Goal: Information Seeking & Learning: Find specific fact

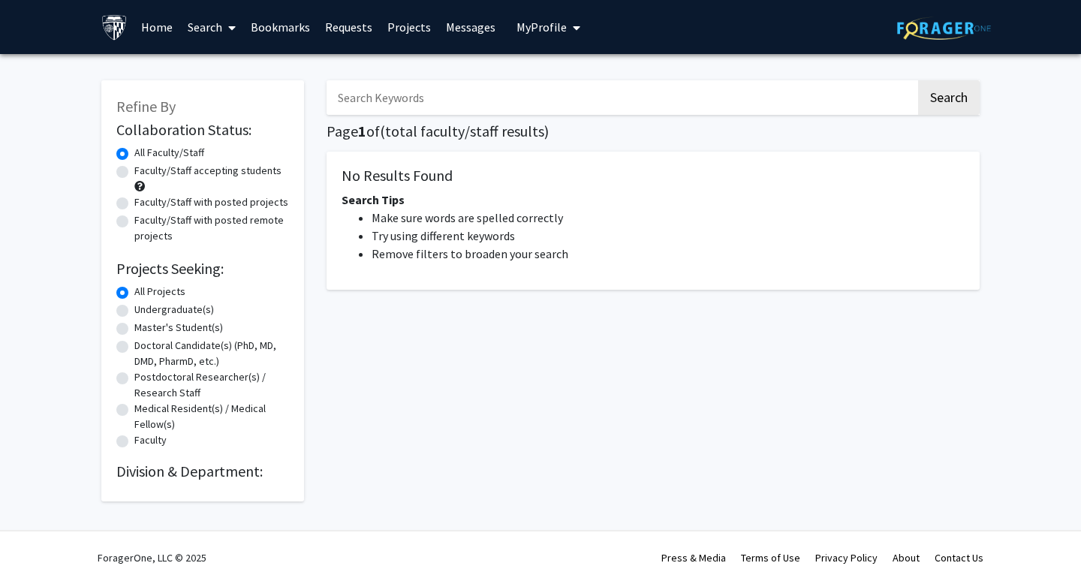
click at [493, 88] on input "Search Keywords" at bounding box center [621, 97] width 589 height 35
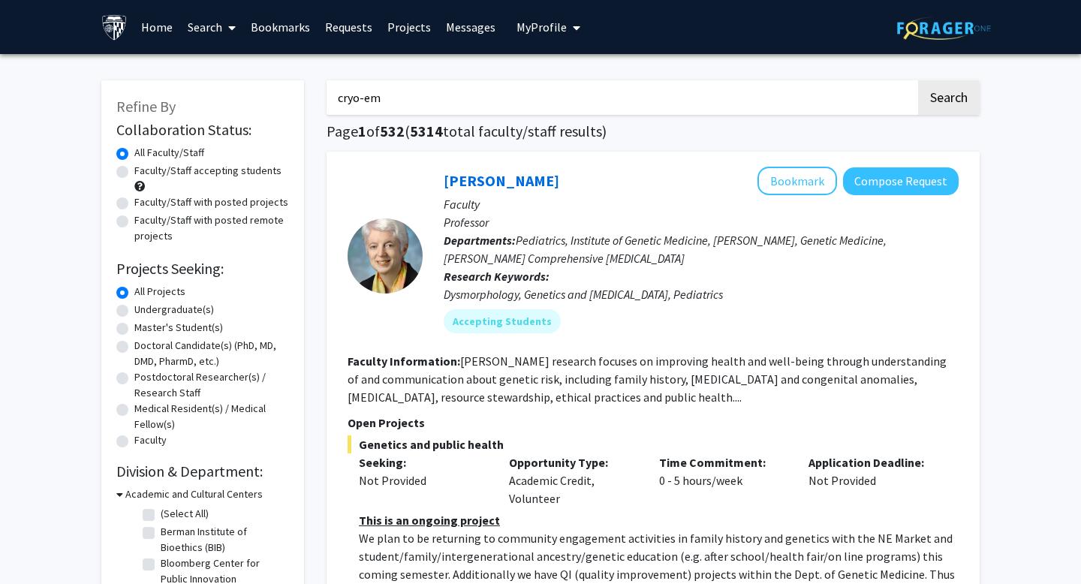
type input "cryo-em"
click at [918, 80] on button "Search" at bounding box center [949, 97] width 62 height 35
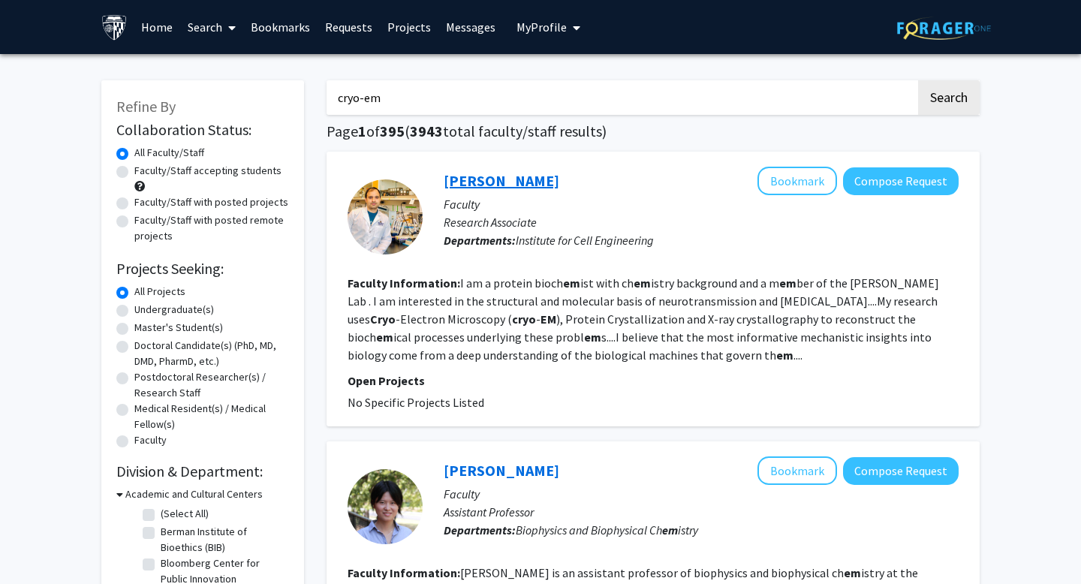
click at [505, 187] on link "[PERSON_NAME]" at bounding box center [502, 180] width 116 height 19
click at [593, 98] on input "cryo-em" at bounding box center [621, 97] width 589 height 35
click at [918, 80] on button "Search" at bounding box center [949, 97] width 62 height 35
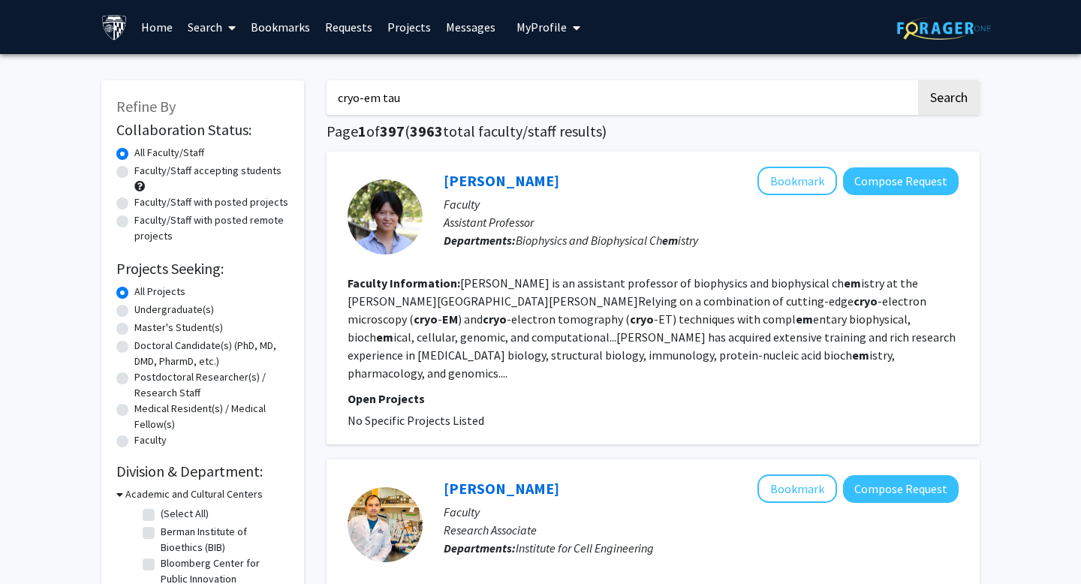
click at [556, 95] on input "cryo-em tau" at bounding box center [621, 97] width 589 height 35
click at [918, 80] on button "Search" at bounding box center [949, 97] width 62 height 35
click at [391, 93] on input "cryo-em ayloid" at bounding box center [621, 97] width 589 height 35
type input "cryo-em [MEDICAL_DATA]"
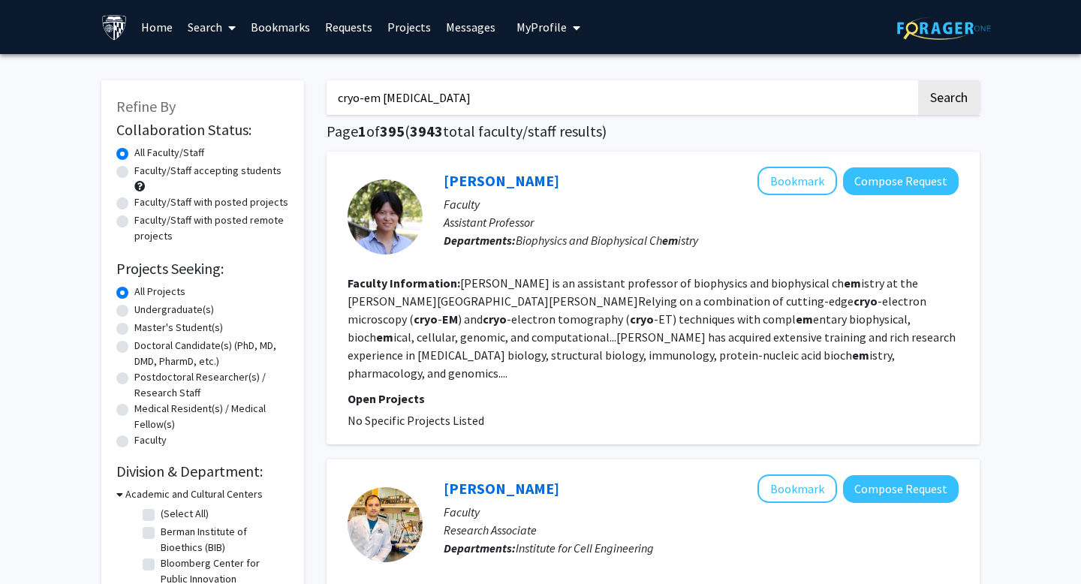
click at [918, 80] on button "Search" at bounding box center [949, 97] width 62 height 35
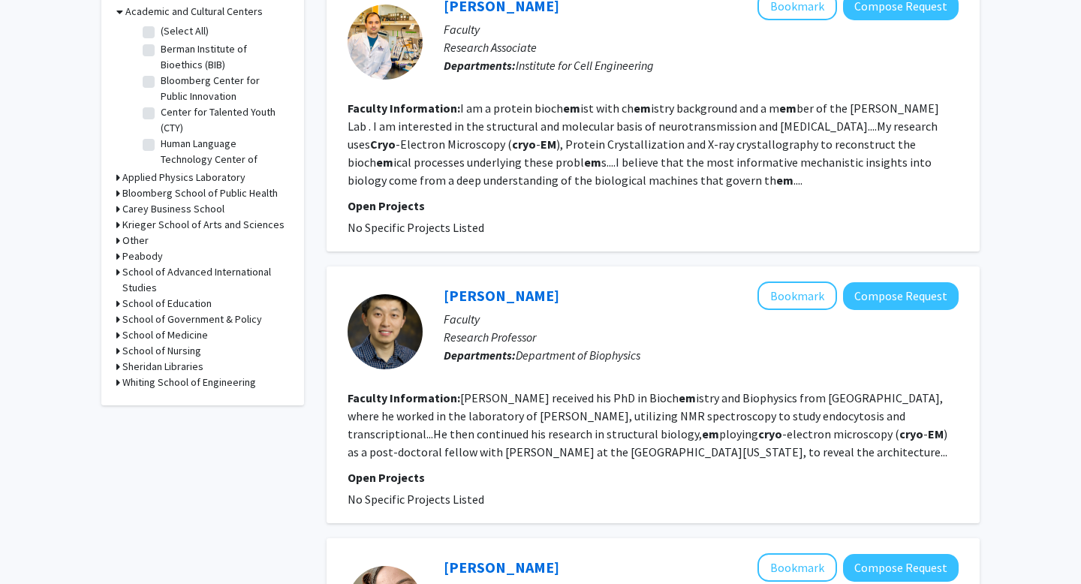
scroll to position [489, 0]
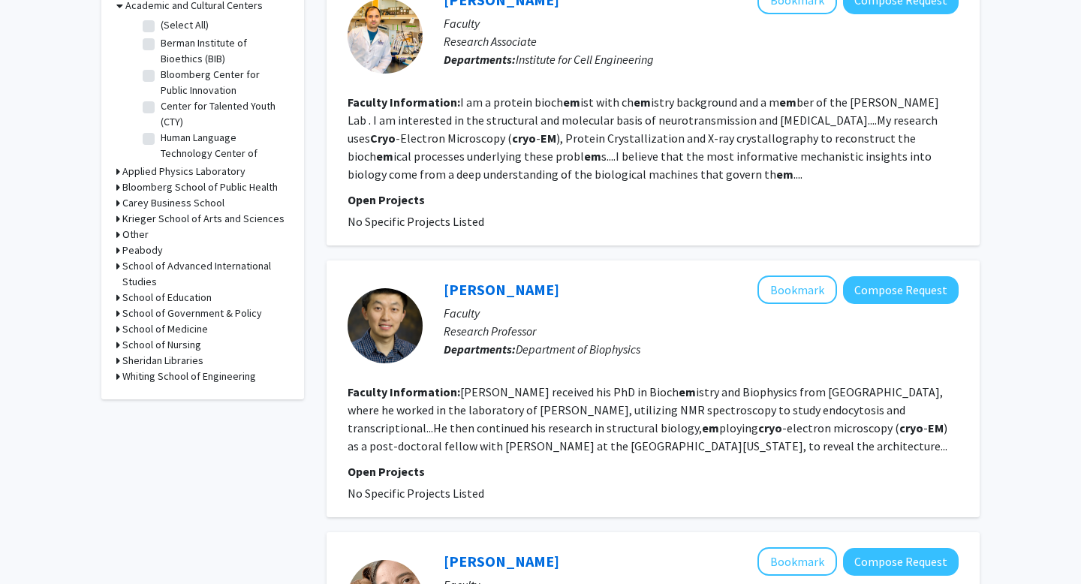
click at [674, 95] on fg-read-more "I am a protein bioch em ist with ch em istry background and a m em ber of the […" at bounding box center [644, 138] width 592 height 87
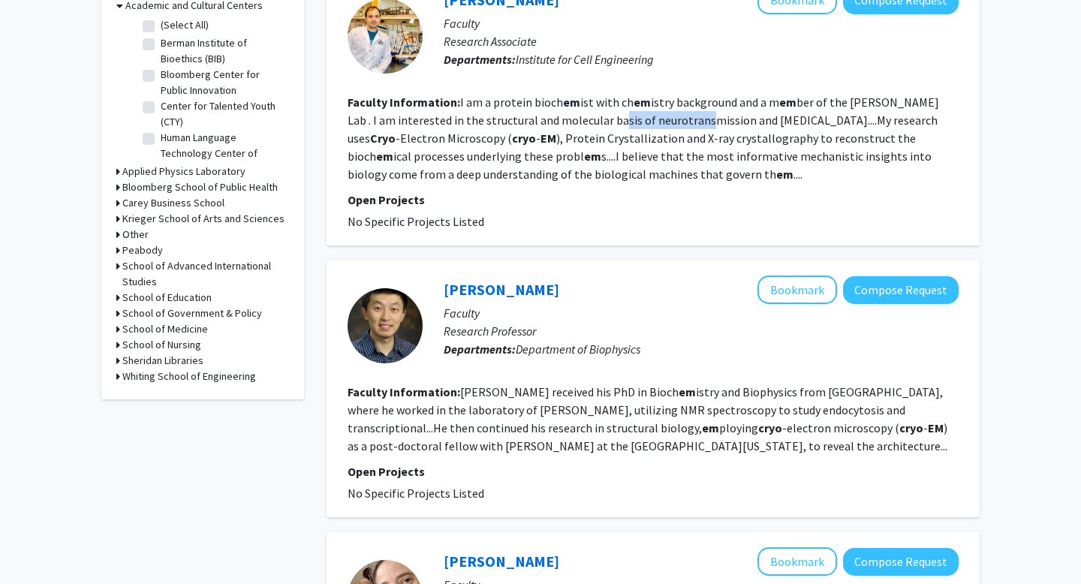
click at [674, 95] on fg-read-more "I am a protein bioch em ist with ch em istry background and a m em ber of the […" at bounding box center [644, 138] width 592 height 87
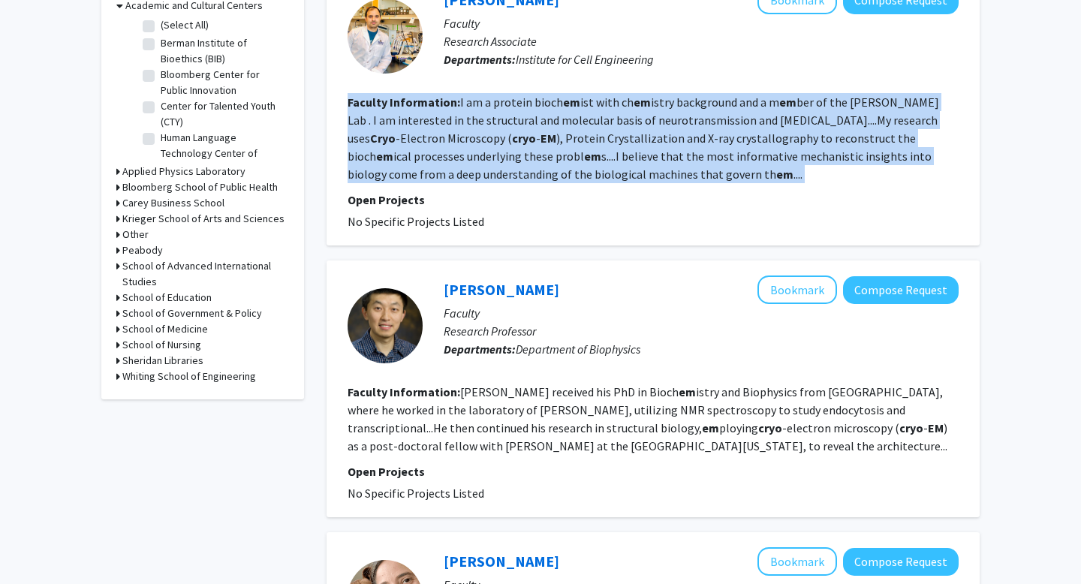
click at [674, 95] on fg-read-more "I am a protein bioch em ist with ch em istry background and a m em ber of the […" at bounding box center [644, 138] width 592 height 87
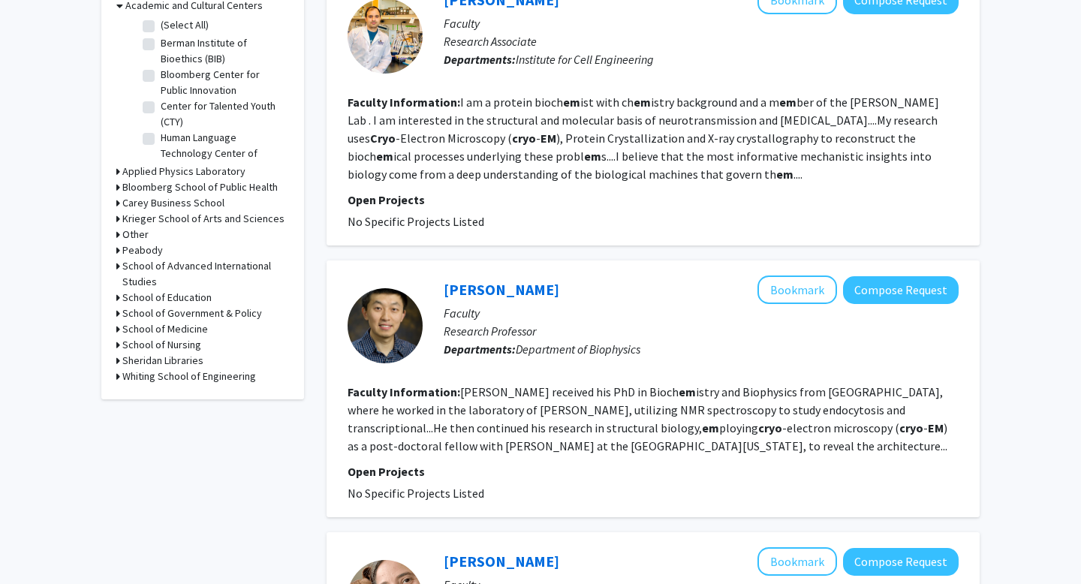
click at [674, 95] on fg-read-more "I am a protein bioch em ist with ch em istry background and a m em ber of the […" at bounding box center [644, 138] width 592 height 87
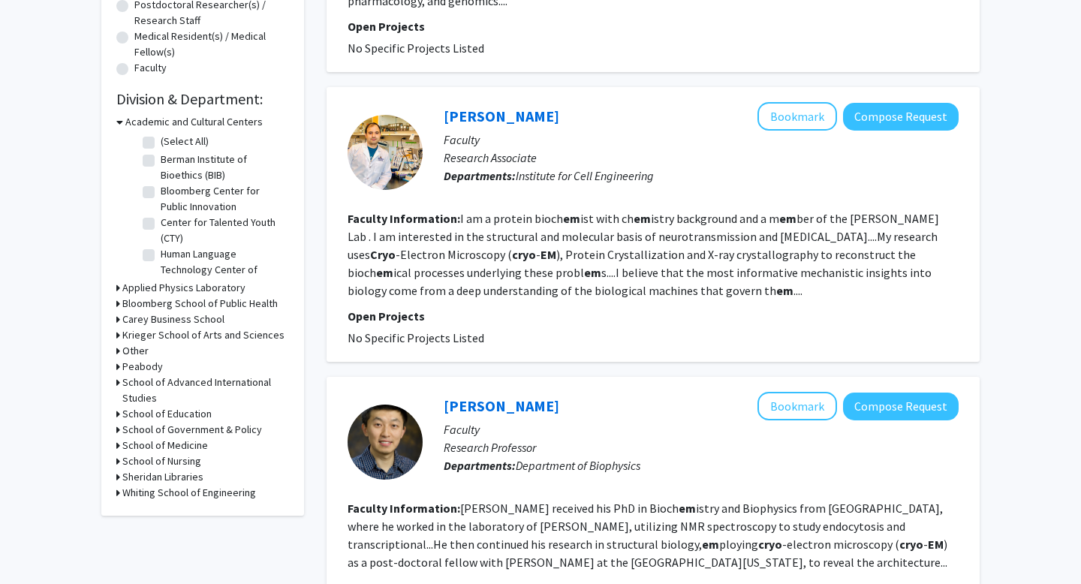
scroll to position [363, 0]
